Goal: Transaction & Acquisition: Purchase product/service

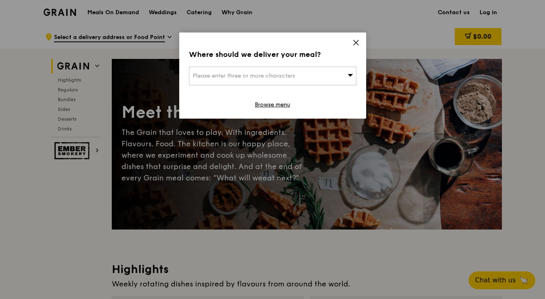
click at [228, 79] on span "Please enter three or more characters" at bounding box center [244, 75] width 102 height 7
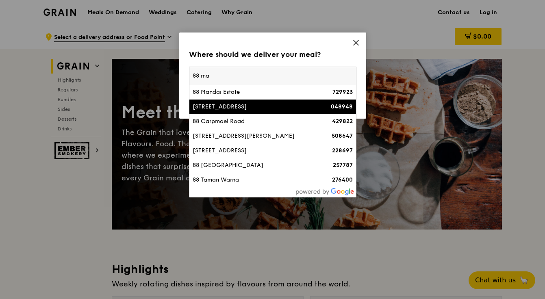
type input "88 ma"
click at [224, 106] on div "[STREET_ADDRESS]" at bounding box center [253, 107] width 120 height 8
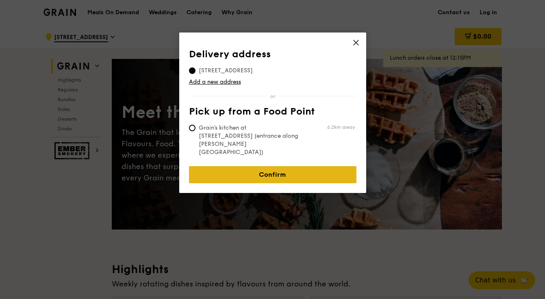
click at [262, 166] on link "Confirm" at bounding box center [272, 174] width 167 height 17
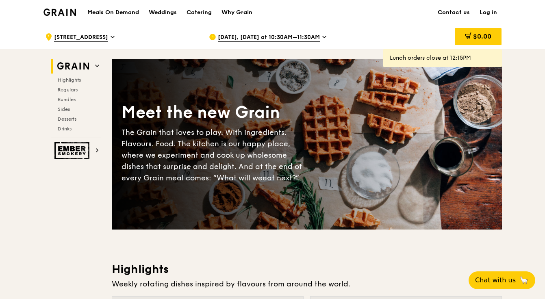
click at [307, 36] on span "[DATE], [DATE] at 10:30AM–11:30AM" at bounding box center [269, 37] width 102 height 9
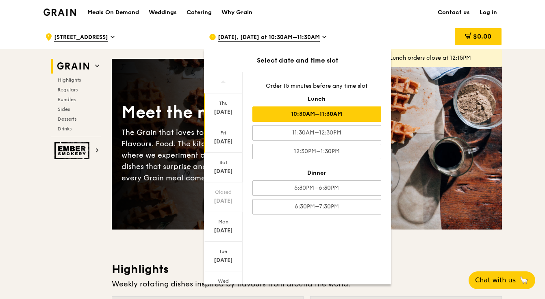
click at [221, 137] on div "[DATE]" at bounding box center [223, 138] width 39 height 30
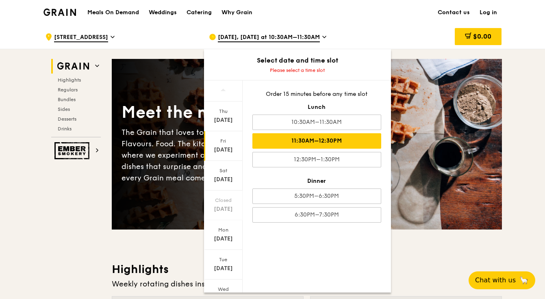
click at [325, 142] on div "11:30AM–12:30PM" at bounding box center [316, 140] width 129 height 15
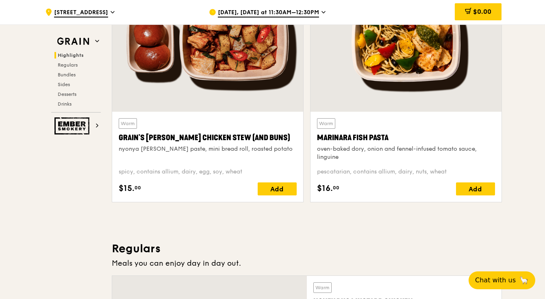
scroll to position [327, 0]
